Goal: Information Seeking & Learning: Check status

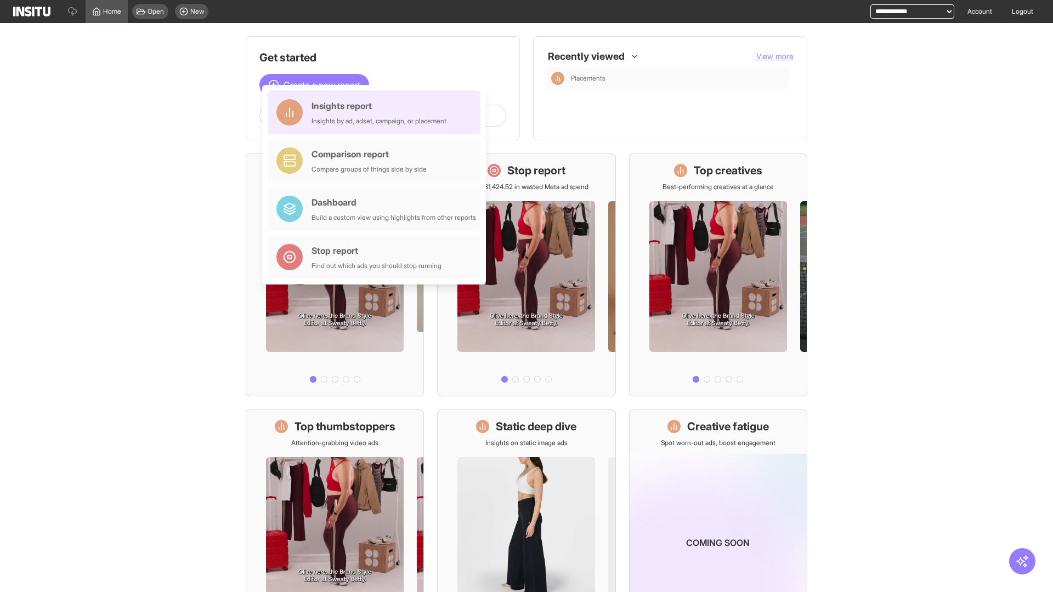
click at [377, 112] on div "Insights report Insights by ad, adset, campaign, or placement" at bounding box center [379, 112] width 135 height 26
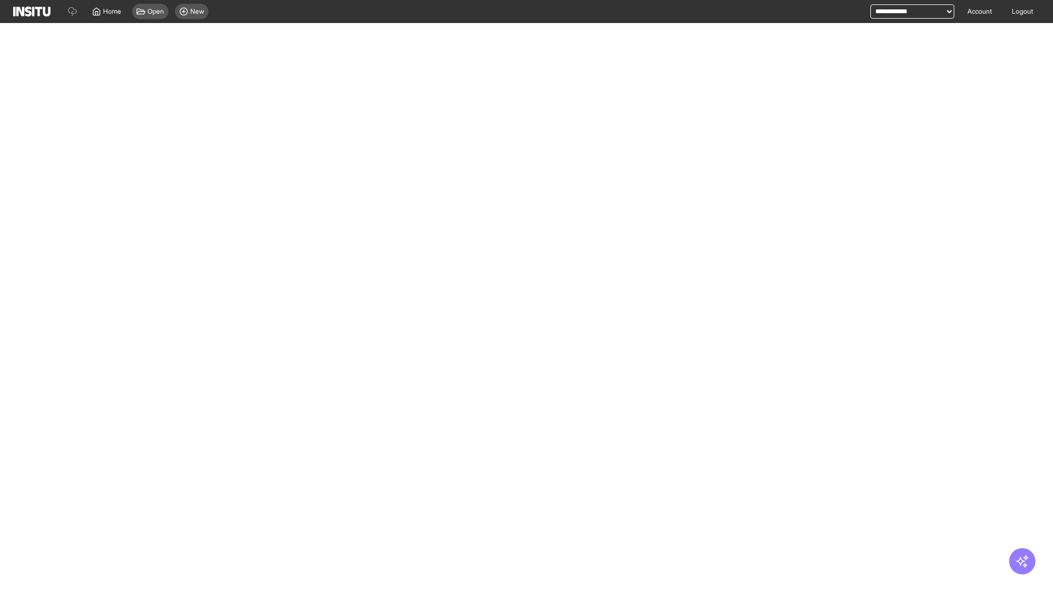
select select "**"
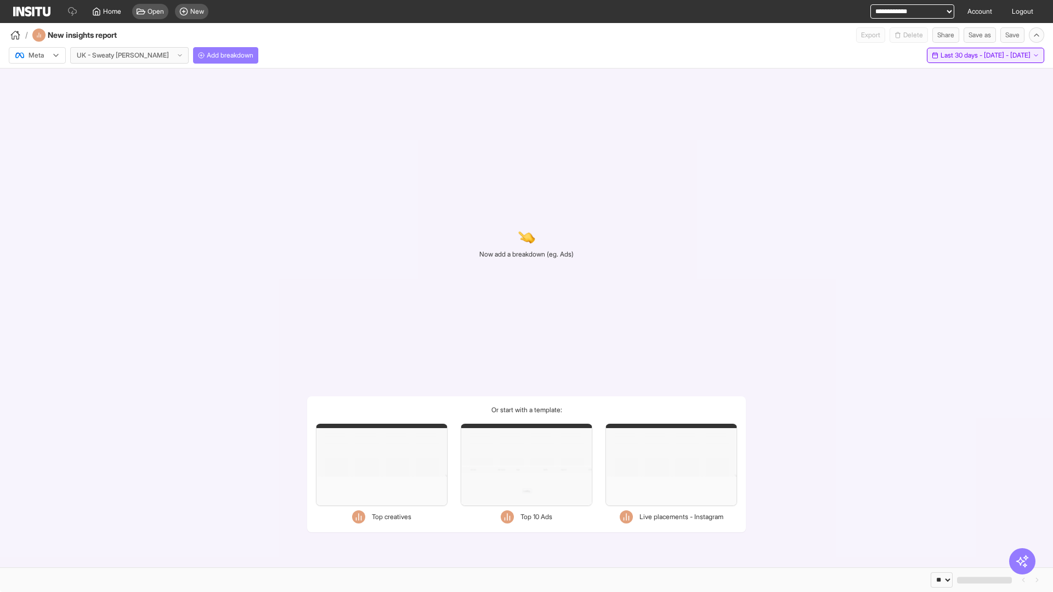
click at [963, 55] on span "Last 30 days - [DATE] - [DATE]" at bounding box center [986, 55] width 90 height 9
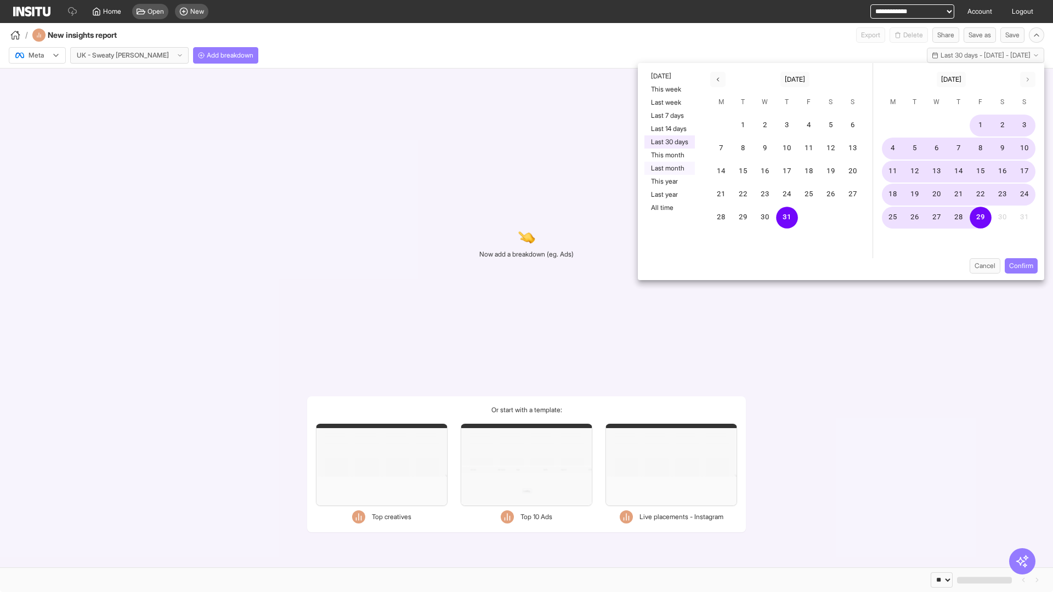
click at [669, 168] on button "Last month" at bounding box center [669, 168] width 50 height 13
